Goal: Transaction & Acquisition: Purchase product/service

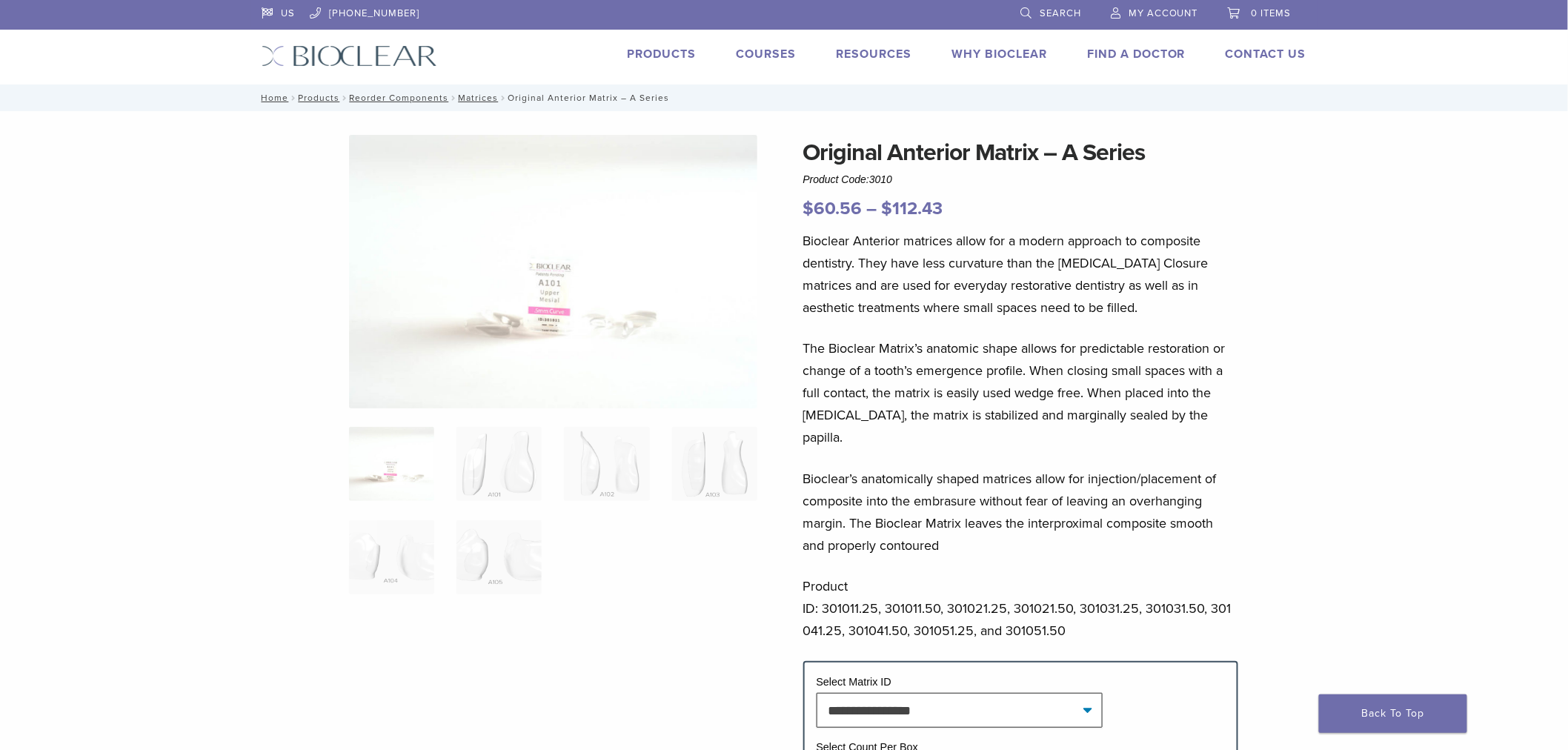
click at [663, 49] on link "Products" at bounding box center [661, 54] width 69 height 15
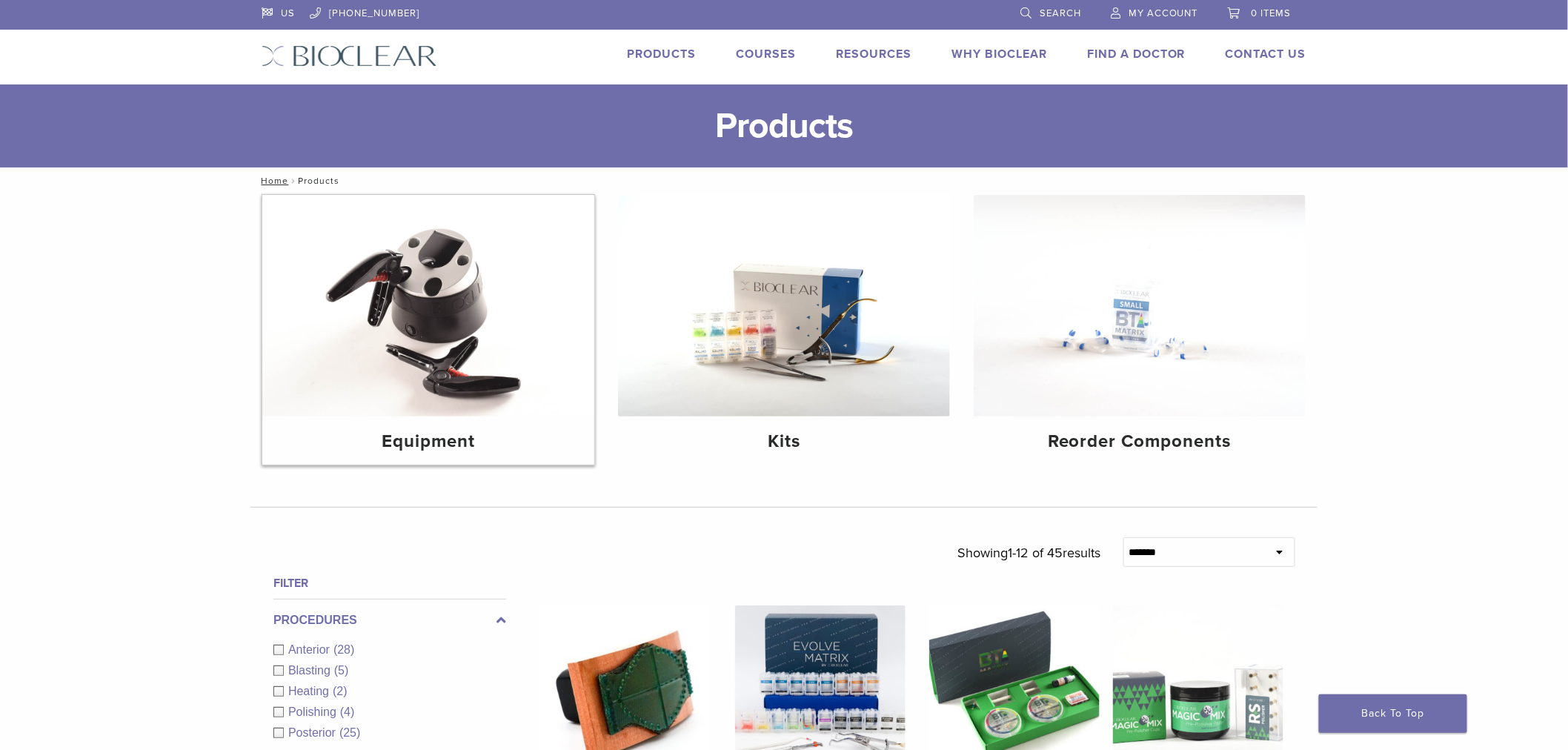
scroll to position [329, 0]
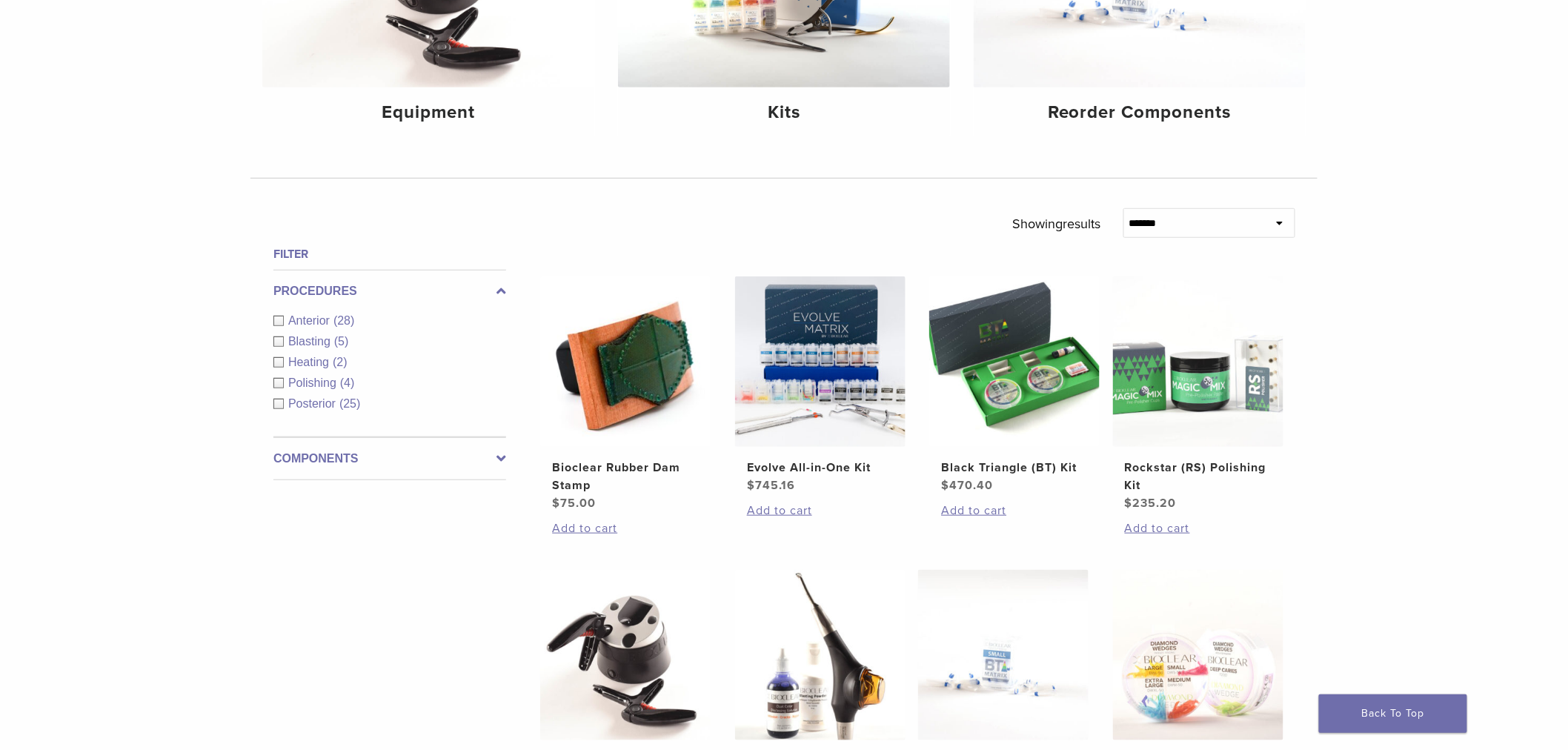
click at [310, 321] on span "Anterior" at bounding box center [310, 320] width 45 height 12
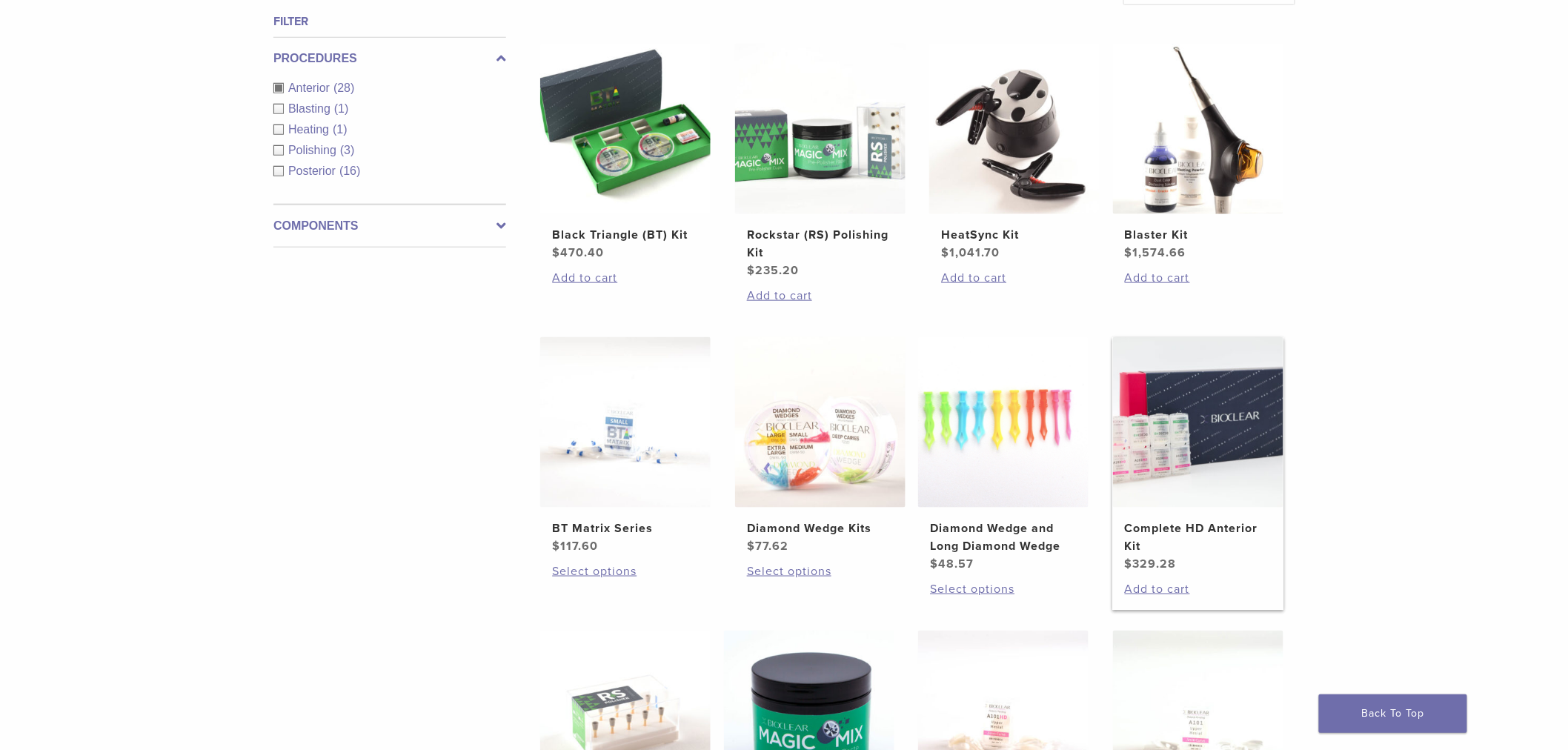
scroll to position [658, 0]
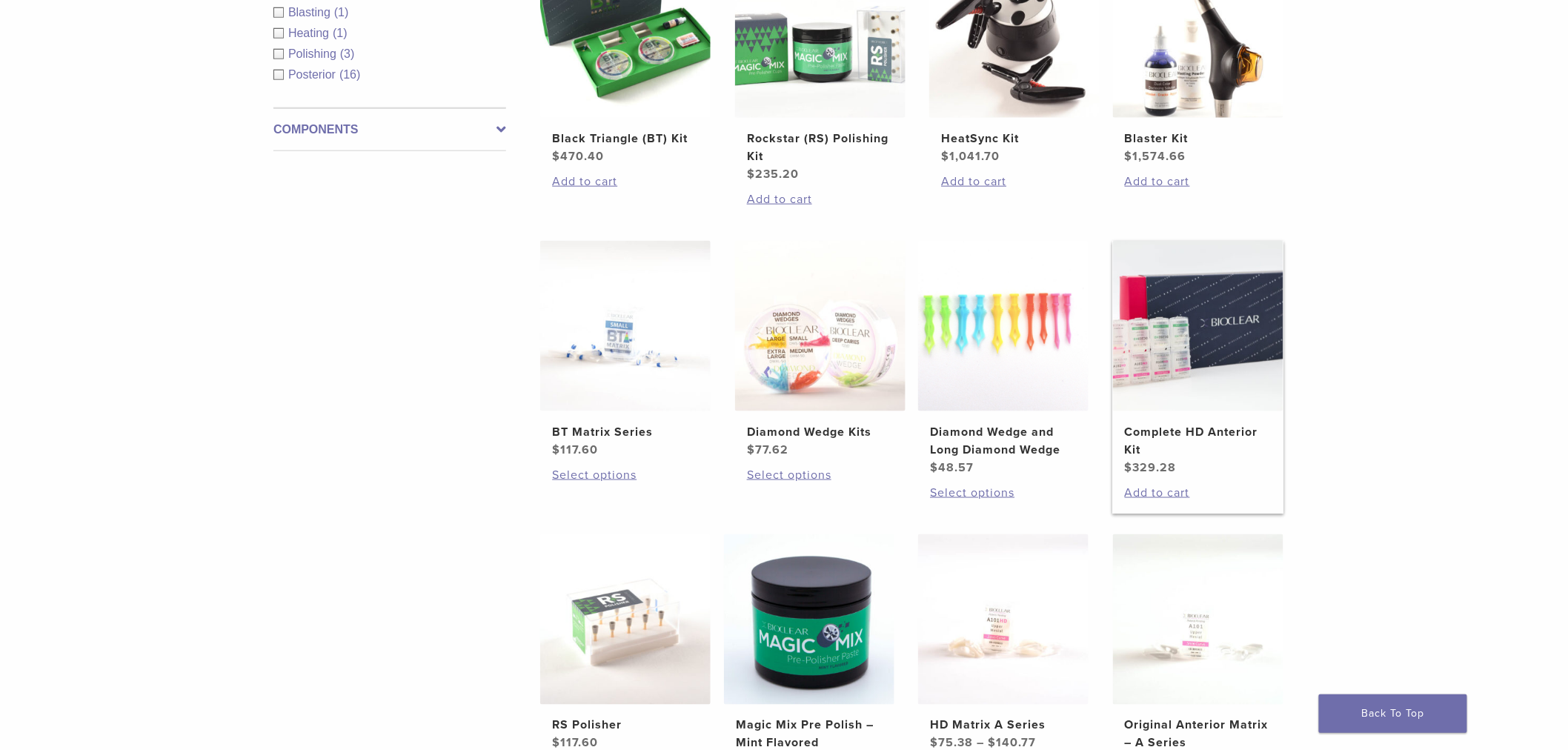
click at [1213, 435] on h2 "Complete HD Anterior Kit" at bounding box center [1199, 441] width 147 height 36
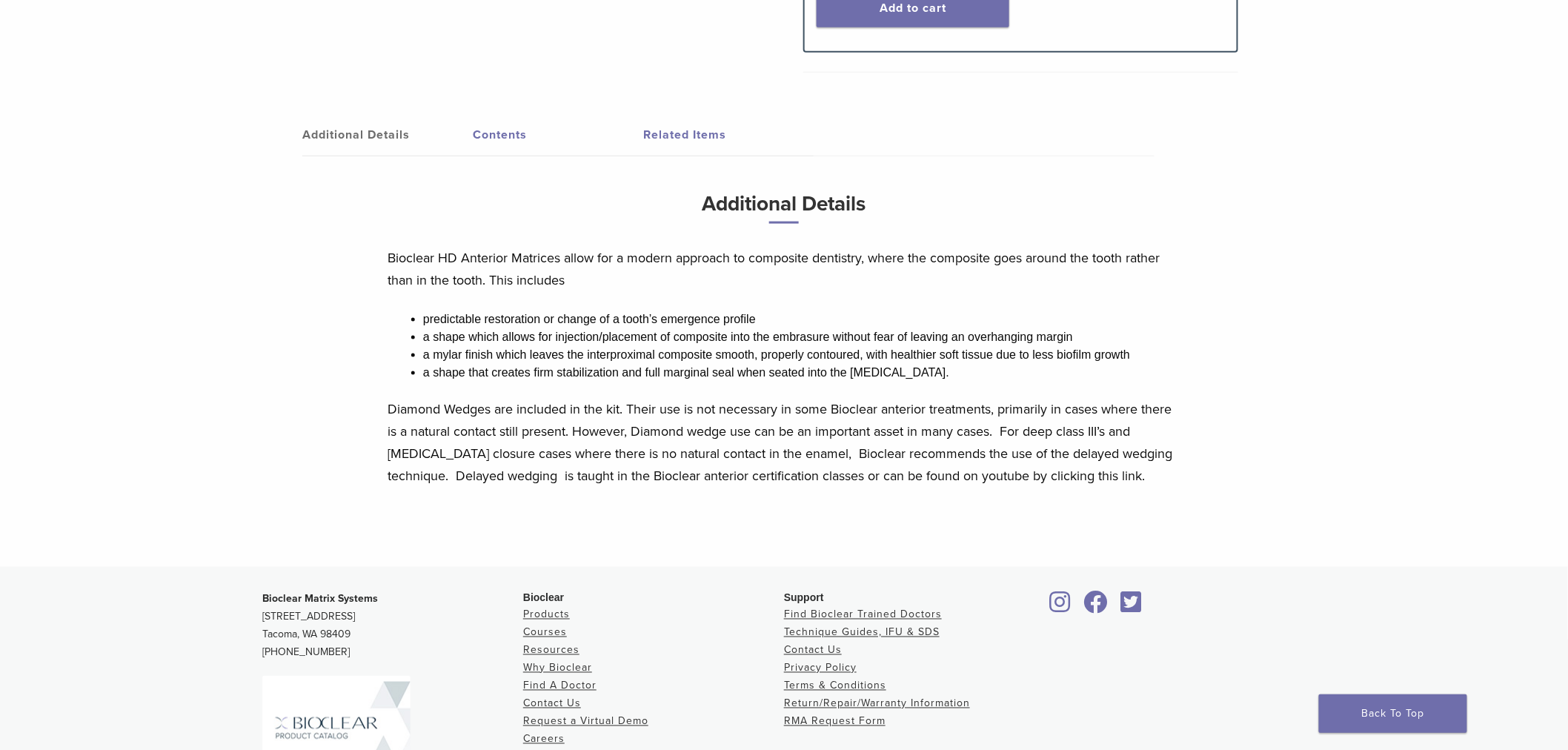
scroll to position [847, 0]
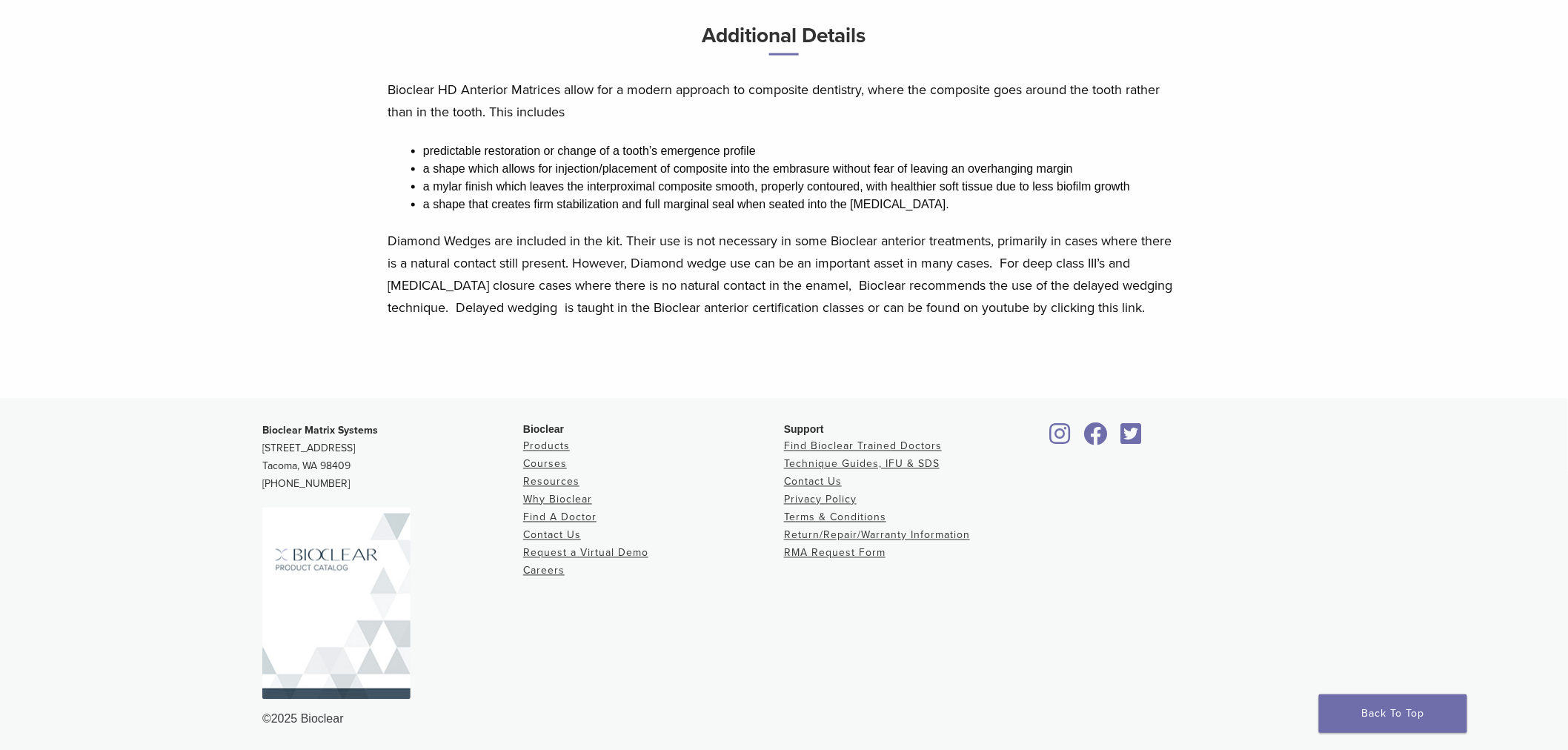
click at [1141, 306] on p "Diamond Wedges are included in the kit. Their use is not necessary in some Bioc…" at bounding box center [784, 274] width 793 height 89
drag, startPoint x: 1034, startPoint y: 309, endPoint x: 962, endPoint y: 310, distance: 72.0
click at [1025, 310] on p "Diamond Wedges are included in the kit. Their use is not necessary in some Bioc…" at bounding box center [784, 274] width 793 height 89
click at [961, 304] on p "Diamond Wedges are included in the kit. Their use is not necessary in some Bioc…" at bounding box center [784, 274] width 793 height 89
click at [1061, 647] on div at bounding box center [1175, 555] width 261 height 266
